Goal: Share content

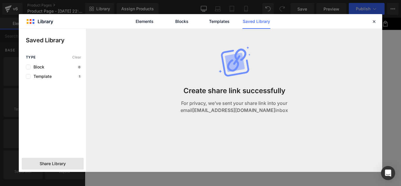
click at [50, 162] on span "Share Library" at bounding box center [53, 164] width 26 height 6
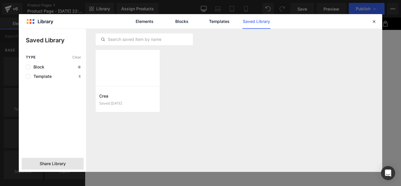
click at [52, 162] on span "Share Library" at bounding box center [53, 164] width 26 height 6
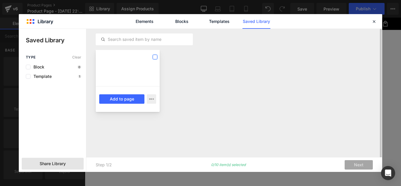
click at [155, 58] on label at bounding box center [155, 57] width 5 height 5
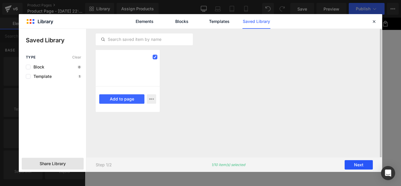
click at [357, 163] on button "Next" at bounding box center [359, 164] width 28 height 9
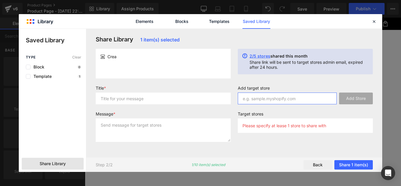
click at [266, 100] on input "text" at bounding box center [287, 99] width 99 height 12
paste input "[DOMAIN_NAME]"
type input "[DOMAIN_NAME]"
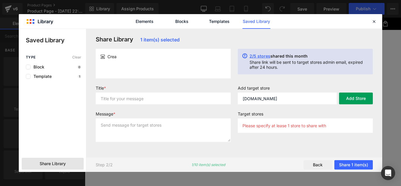
click at [363, 96] on button "Add Store" at bounding box center [356, 99] width 34 height 12
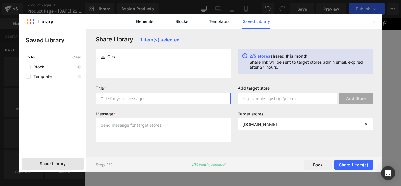
click at [162, 104] on input "text" at bounding box center [163, 99] width 135 height 12
type input "Plantilla"
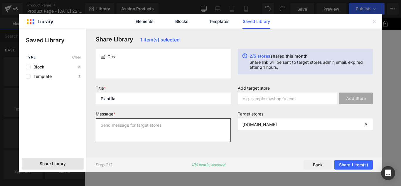
click at [150, 129] on textarea at bounding box center [163, 130] width 135 height 24
type textarea "plantilla"
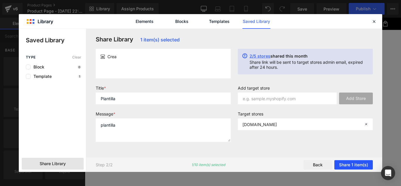
click at [351, 163] on button "Share 1 item(s)" at bounding box center [354, 164] width 38 height 9
